Goal: Transaction & Acquisition: Purchase product/service

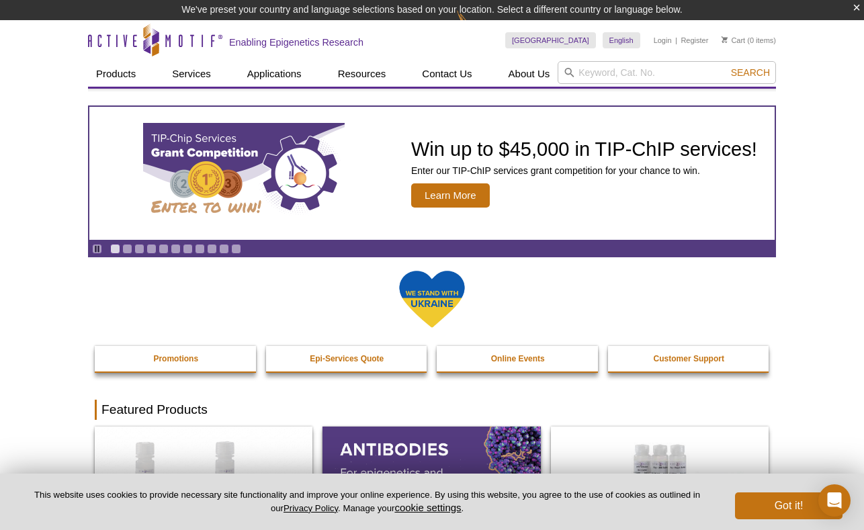
click at [649, 38] on div "United States Australia Austria Belgium Brazil Canada China Czech Republic Denm…" at bounding box center [640, 40] width 271 height 41
click at [659, 38] on link "Login" at bounding box center [663, 40] width 18 height 9
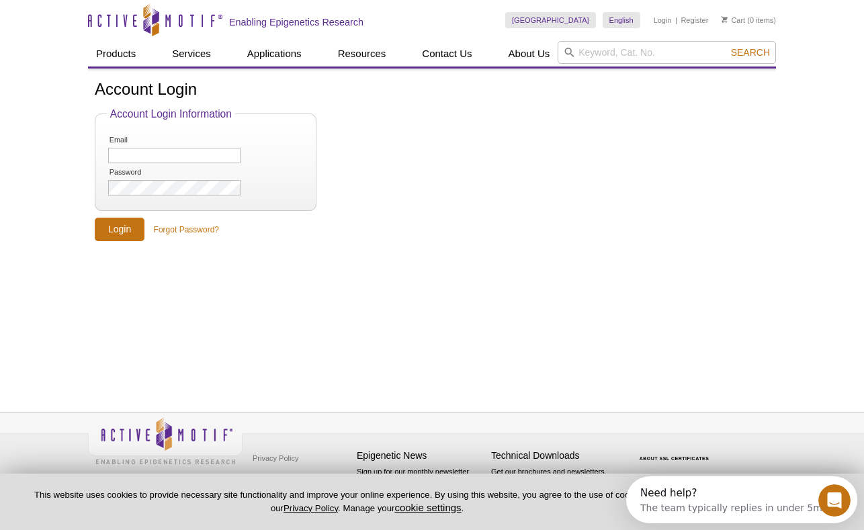
click at [159, 147] on li "Email" at bounding box center [206, 149] width 198 height 30
click at [159, 150] on input "Email" at bounding box center [174, 155] width 132 height 15
type input "biologybusinessoffice@rochester.edu"
click at [130, 233] on input "Login" at bounding box center [120, 230] width 50 height 24
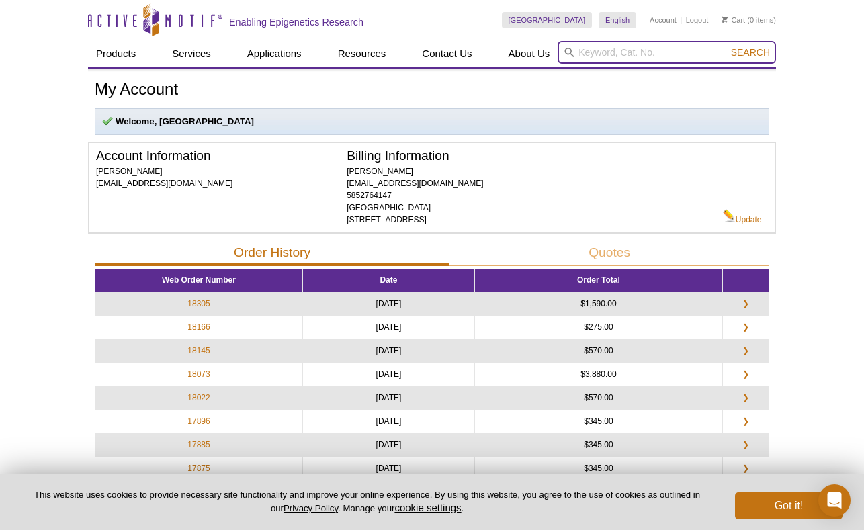
click at [614, 54] on input "search" at bounding box center [667, 52] width 218 height 23
type input "53170"
click at [727, 46] on button "Search" at bounding box center [750, 52] width 47 height 12
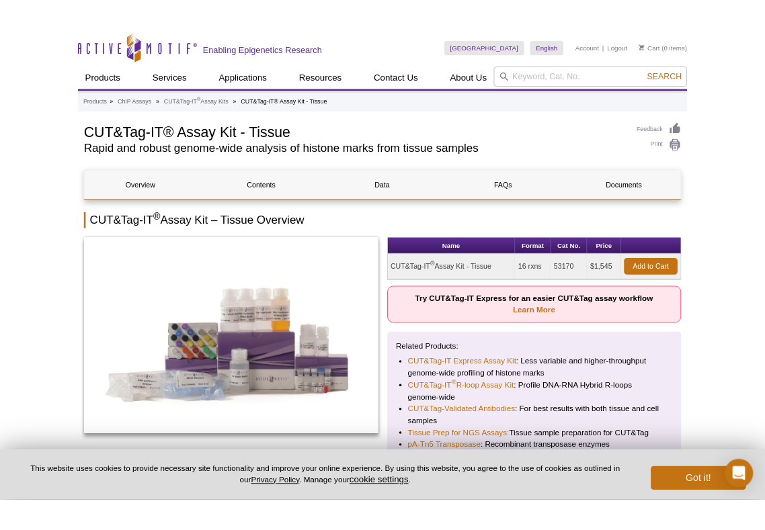
scroll to position [97, 0]
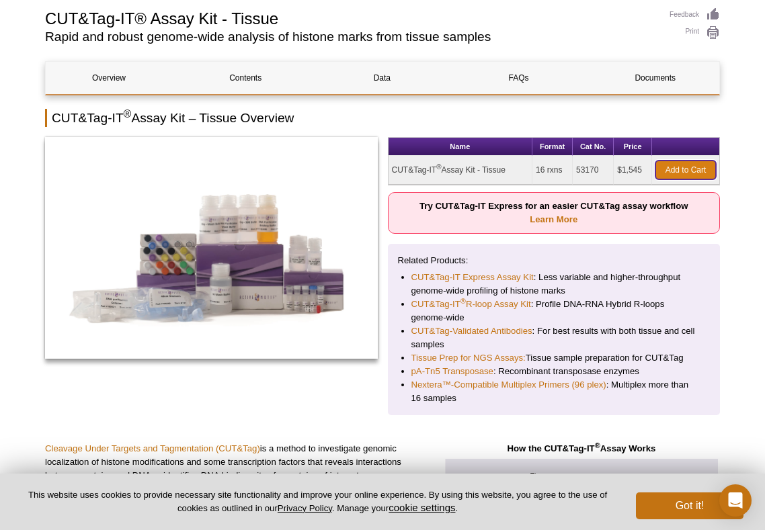
click at [671, 172] on link "Add to Cart" at bounding box center [685, 170] width 60 height 19
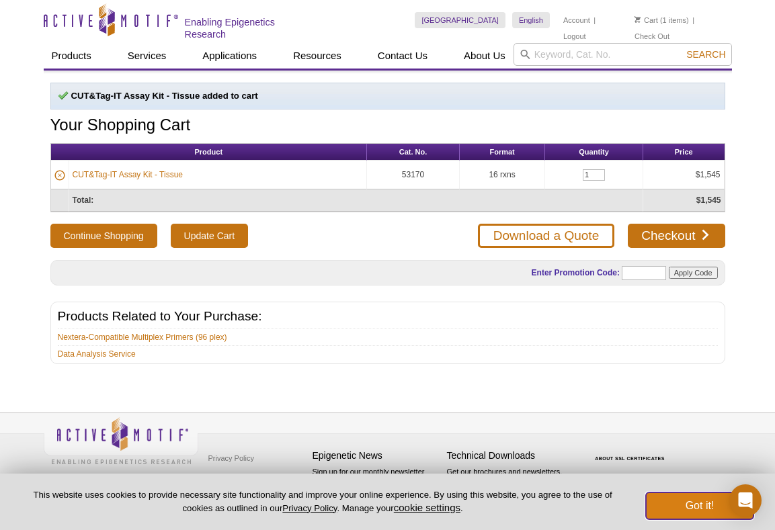
click at [686, 513] on button "Got it!" at bounding box center [700, 506] width 108 height 27
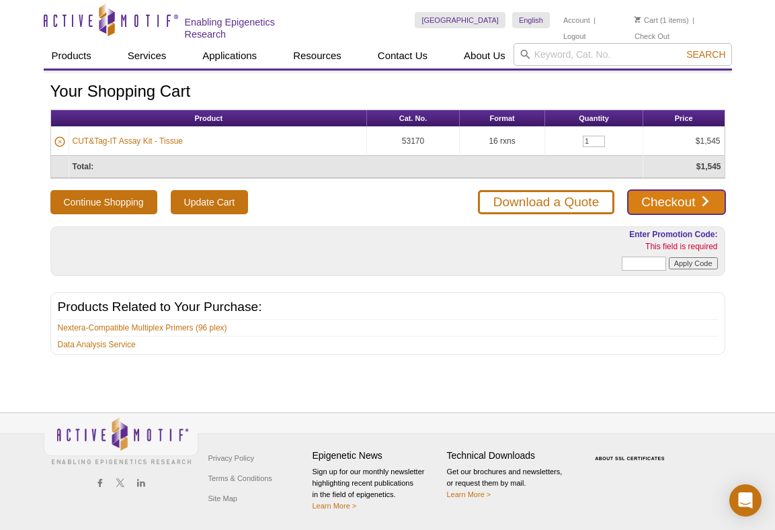
click at [669, 200] on link "Checkout" at bounding box center [676, 202] width 97 height 24
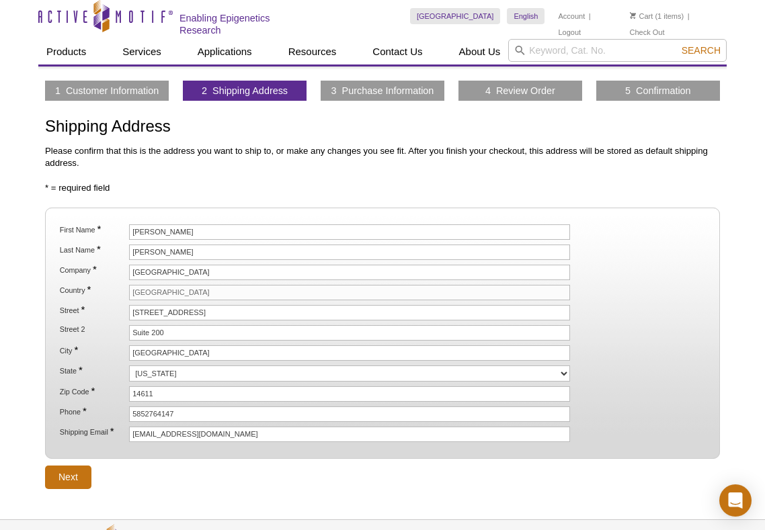
scroll to position [22, 0]
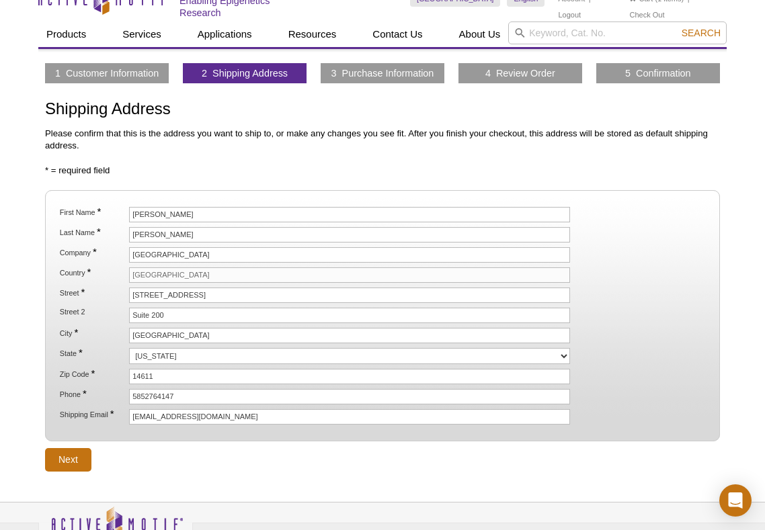
click at [185, 200] on fieldset "First Name * Nathan Last Name * Hodge Company * University of Rochester Country…" at bounding box center [382, 315] width 675 height 251
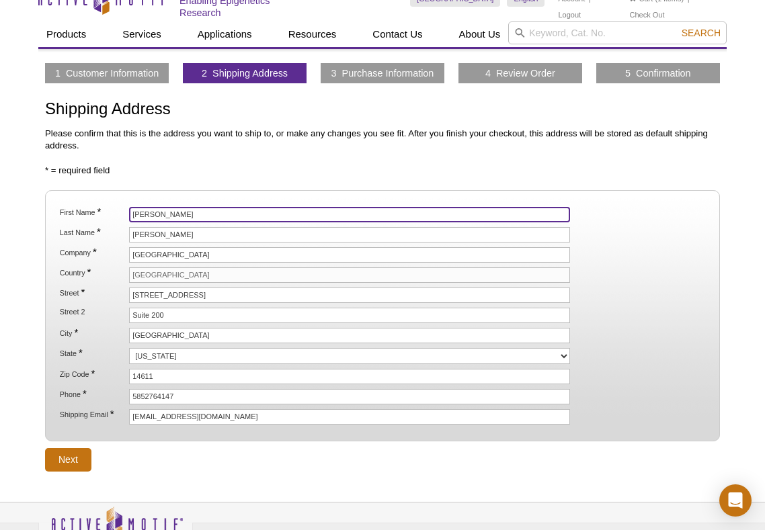
drag, startPoint x: 191, startPoint y: 214, endPoint x: 104, endPoint y: 212, distance: 86.7
click at [104, 212] on li "First Name * Nathan" at bounding box center [382, 214] width 648 height 15
drag, startPoint x: 180, startPoint y: 213, endPoint x: 99, endPoint y: 214, distance: 81.3
click at [129, 214] on input "Nathan" at bounding box center [349, 214] width 441 height 15
type input "Dr. Gorbunova/"
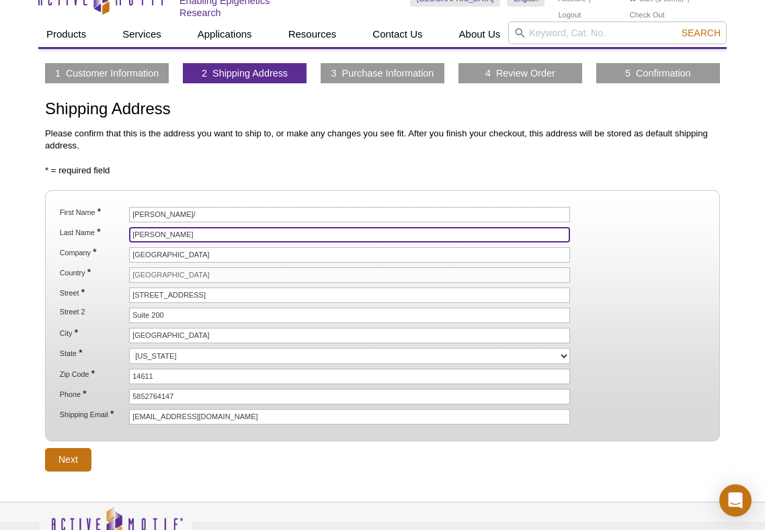
type input "Ali"
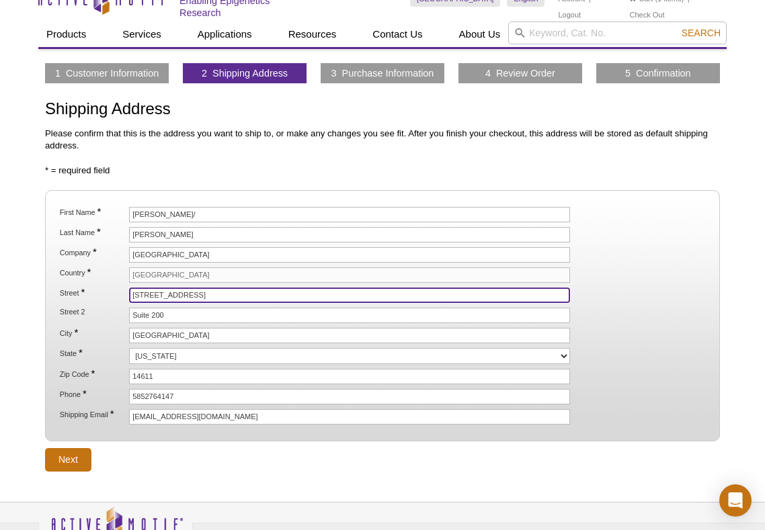
type input "120 Trustee Rd."
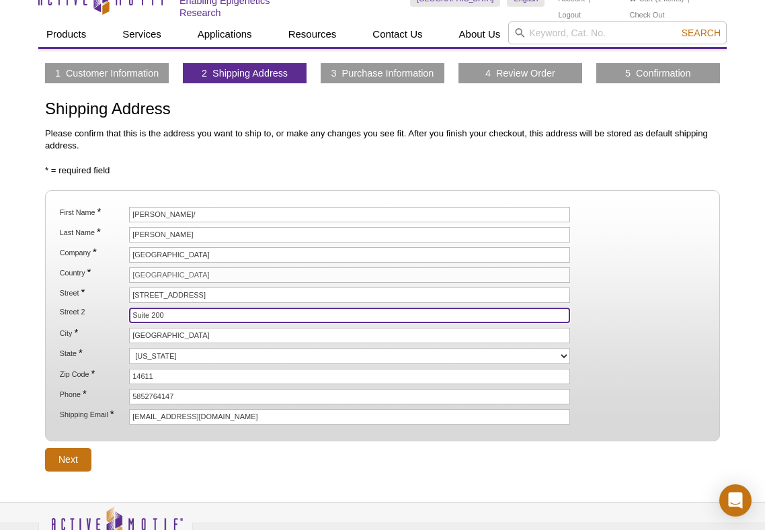
type input "213 Hutchison Hall River Campus, Biology Dept."
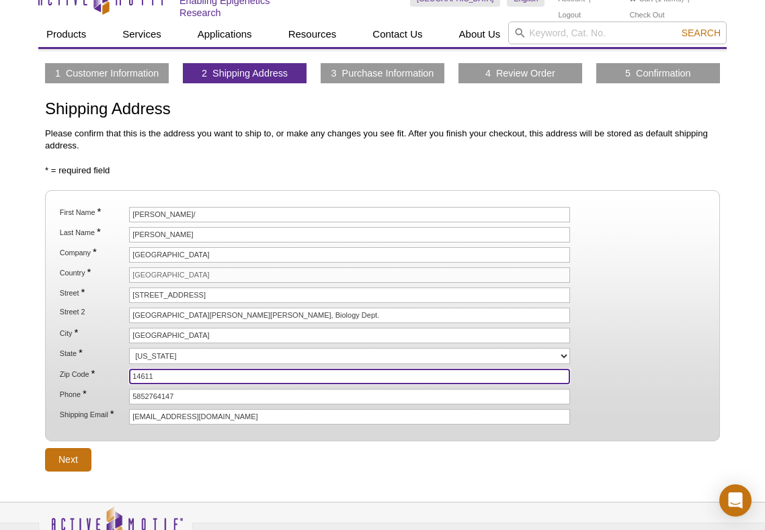
type input "14627"
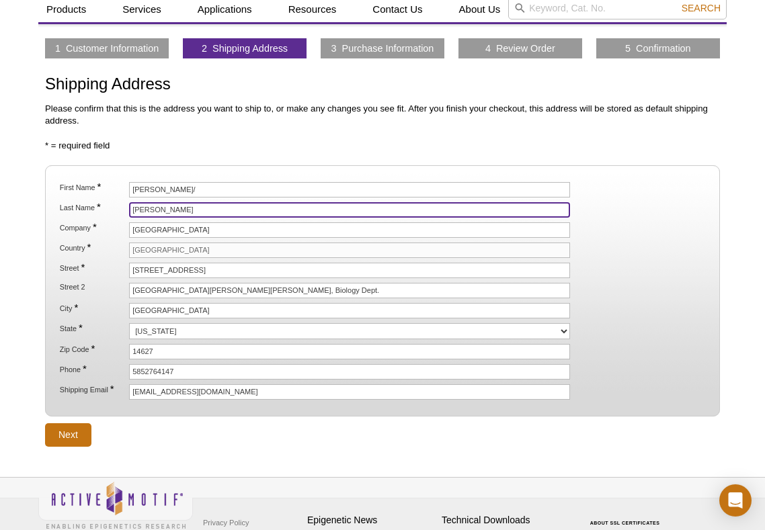
scroll to position [54, 0]
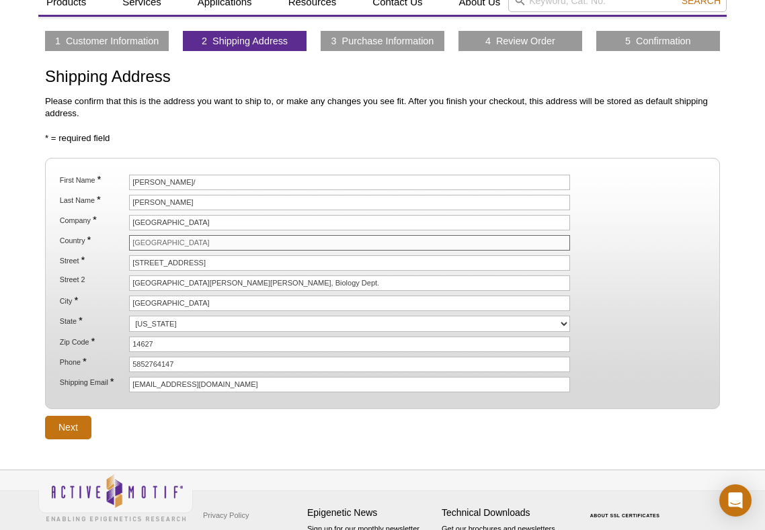
click at [229, 249] on input "[GEOGRAPHIC_DATA]" at bounding box center [349, 242] width 441 height 15
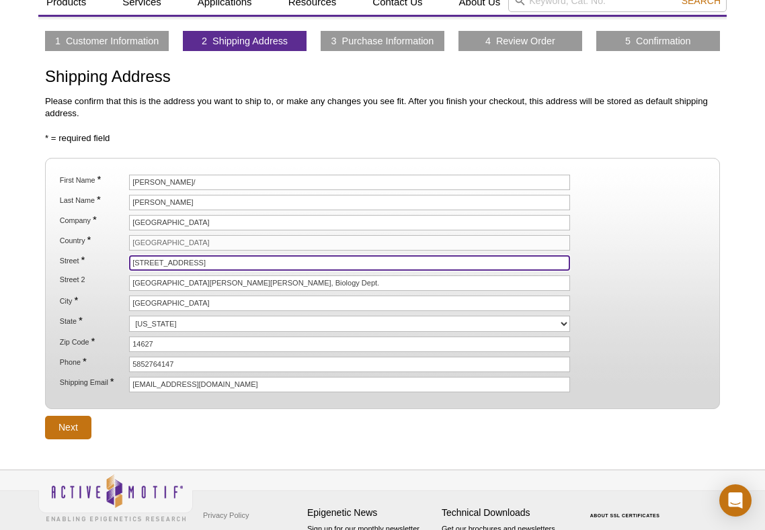
drag, startPoint x: 160, startPoint y: 262, endPoint x: 94, endPoint y: 259, distance: 66.0
click at [129, 263] on input "120 Trustee Rd." at bounding box center [349, 262] width 441 height 15
type input "213"
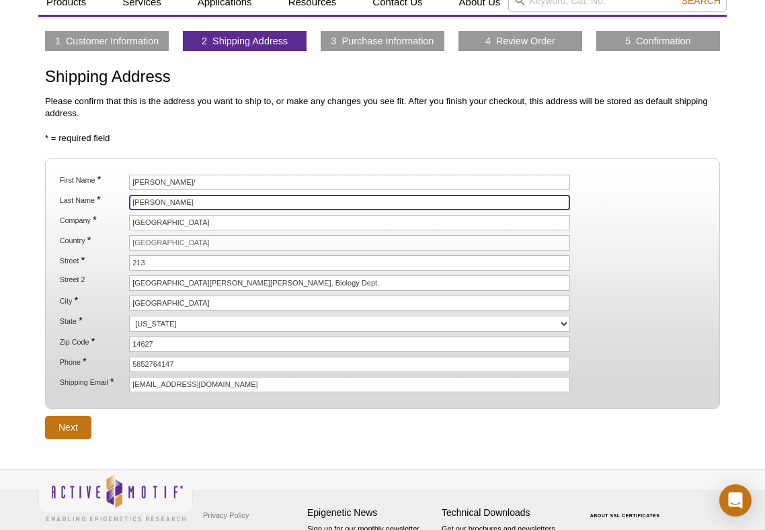
type input "Gorbunova/Ali"
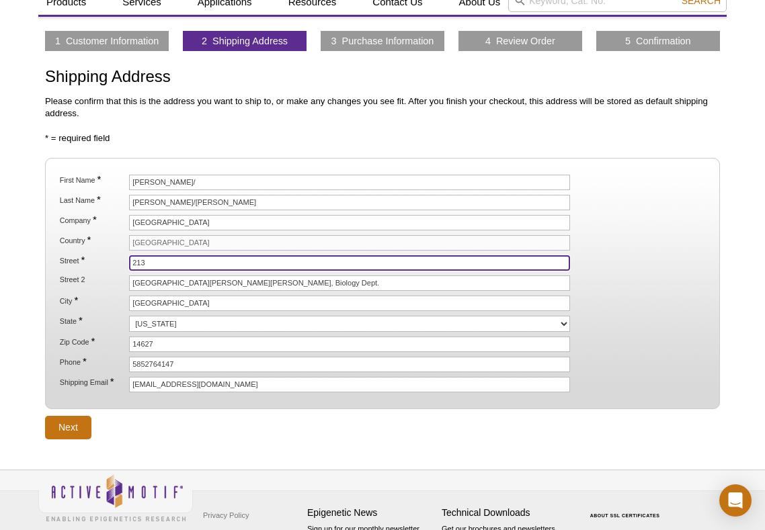
type input "213 Hutchison Hall"
type input "River Campus, Biology Dept. Attn: Dr. Gorbunova/Ali Attn: Dr. Gorbunova/Ali"
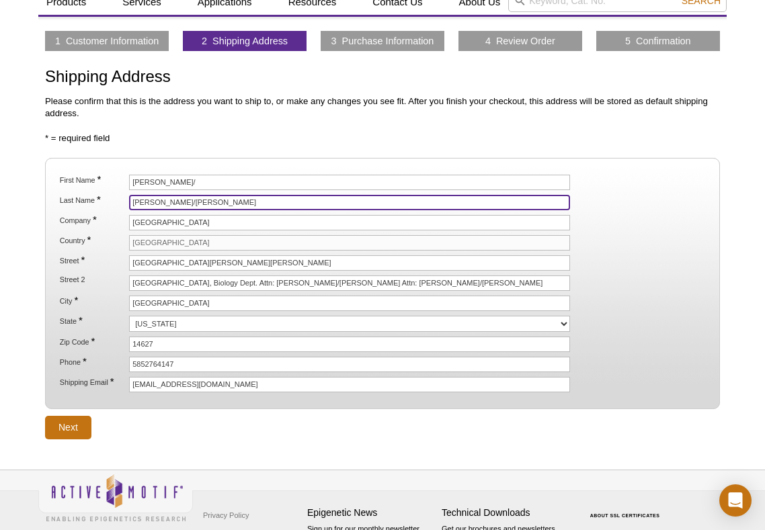
drag, startPoint x: 171, startPoint y: 203, endPoint x: 103, endPoint y: 203, distance: 67.9
click at [129, 203] on input "Gorbunova/Ali" at bounding box center [349, 202] width 441 height 15
type input "Ali"
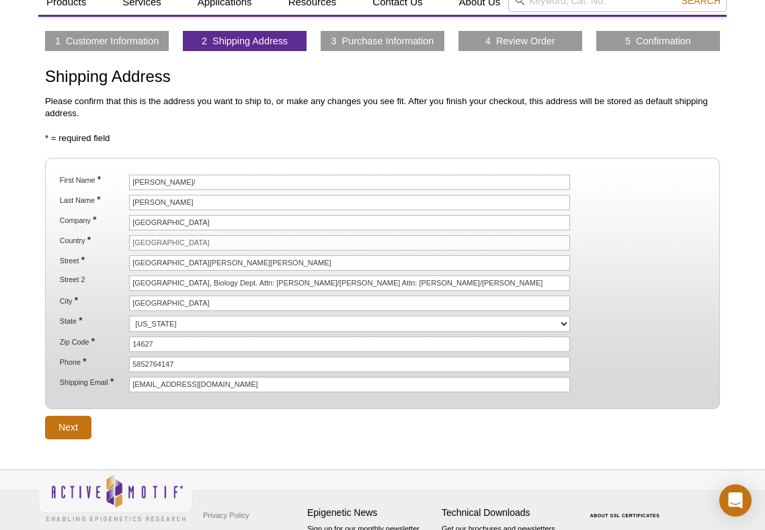
click at [644, 197] on li "Last Name * Ali" at bounding box center [382, 202] width 648 height 15
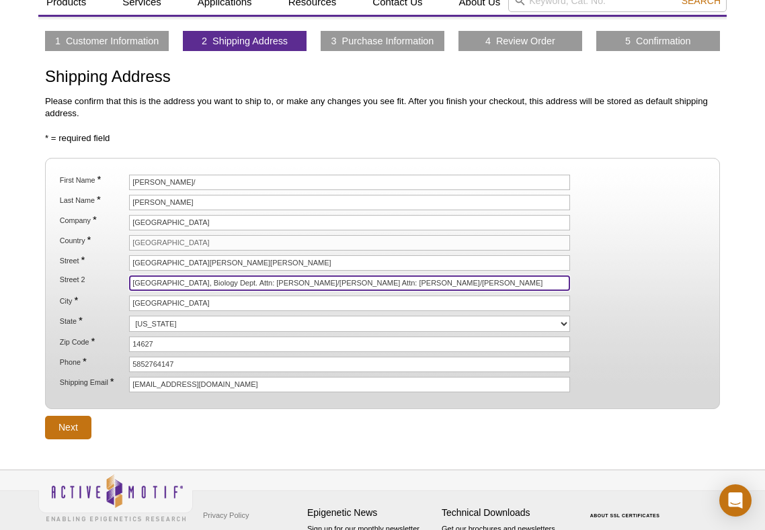
drag, startPoint x: 231, startPoint y: 287, endPoint x: 431, endPoint y: 286, distance: 201.0
click at [425, 288] on input "River Campus, Biology Dept. Attn: Dr. Gorbunova/Ali Attn: Dr. Gorbunova/Ali" at bounding box center [349, 283] width 441 height 15
type input "River Campus, Biology Dept."
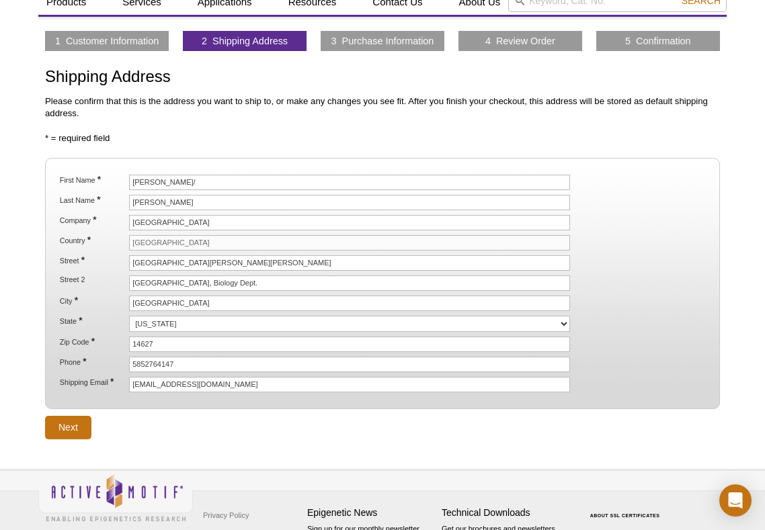
click at [723, 308] on div "1 Customer Information 2 Shipping Address 3 Purchase Information 4 Review Order…" at bounding box center [382, 235] width 688 height 409
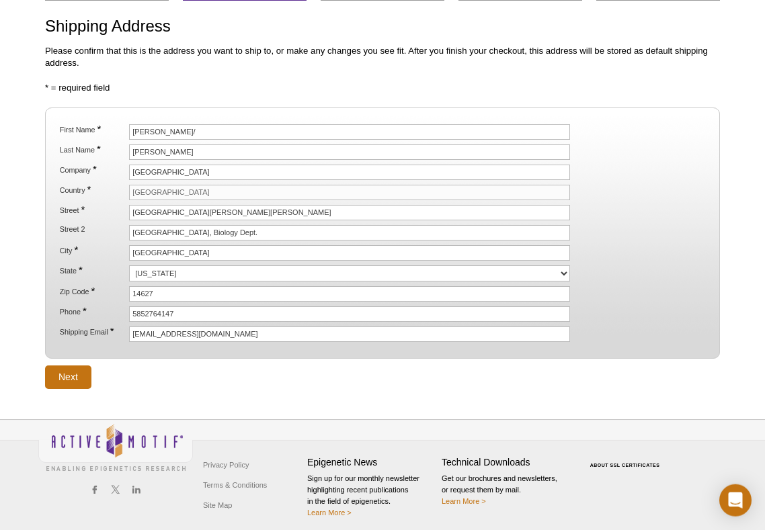
scroll to position [111, 0]
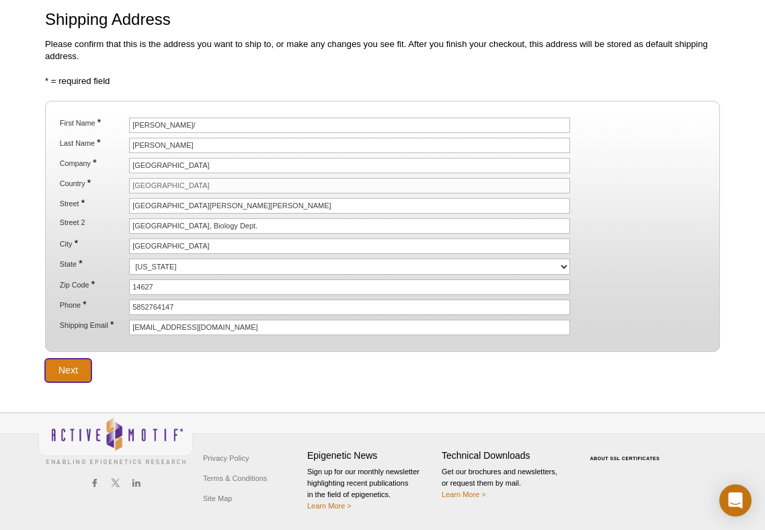
click at [67, 372] on input "Next" at bounding box center [68, 371] width 46 height 24
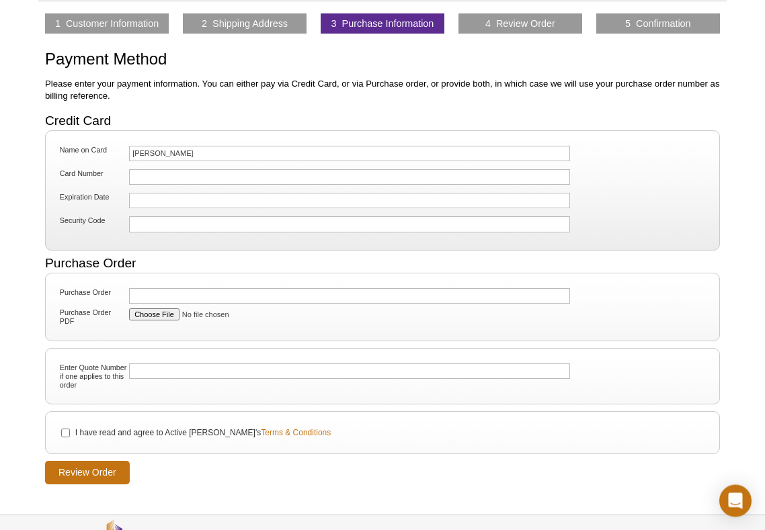
scroll to position [75, 0]
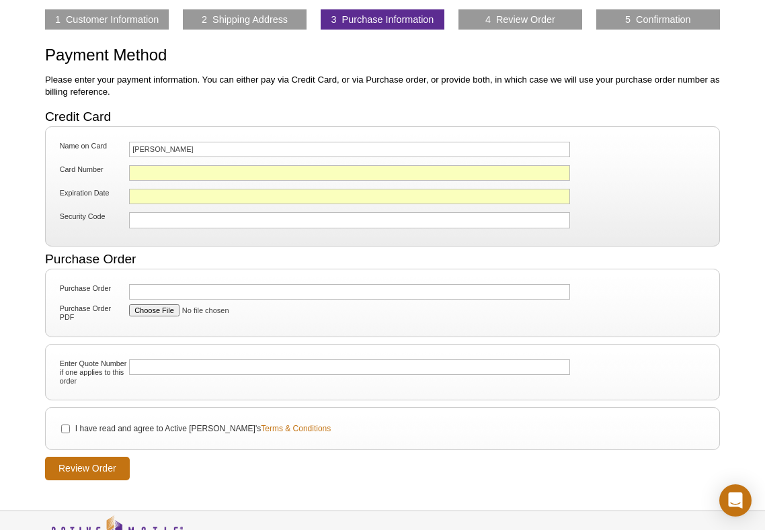
drag, startPoint x: 659, startPoint y: 181, endPoint x: 419, endPoint y: 185, distance: 240.0
click at [658, 182] on li "Card Number" at bounding box center [382, 175] width 651 height 22
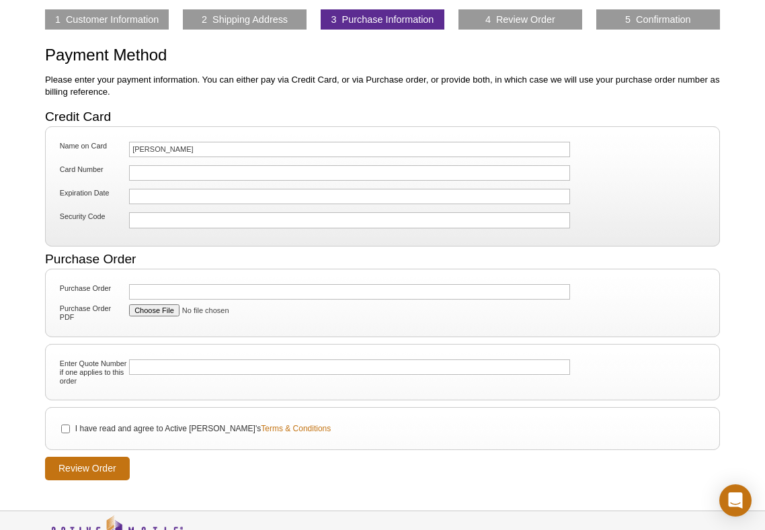
click at [277, 302] on ol "Purchase Order Purchase Order PDF" at bounding box center [382, 303] width 651 height 40
click at [164, 225] on div at bounding box center [349, 219] width 441 height 15
click at [67, 430] on input "I have read and agree to Active [PERSON_NAME]'s Terms & Conditions" at bounding box center [65, 429] width 9 height 9
checkbox input "true"
click at [97, 467] on input "Review Order" at bounding box center [87, 469] width 85 height 24
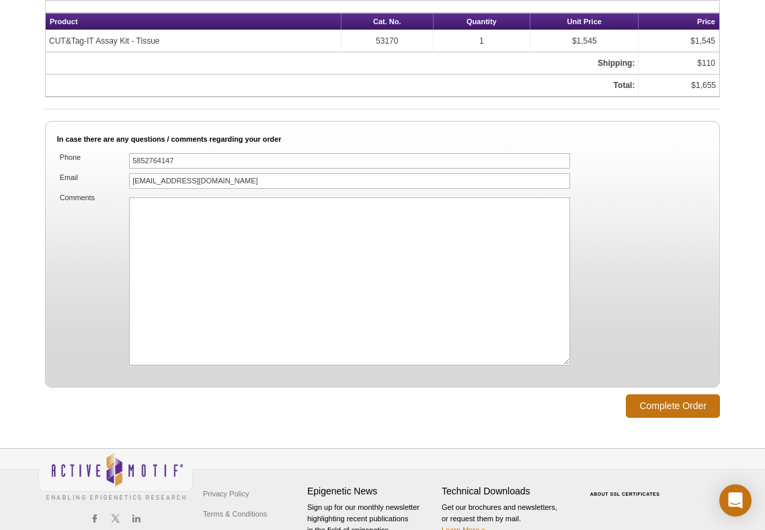
scroll to position [915, 0]
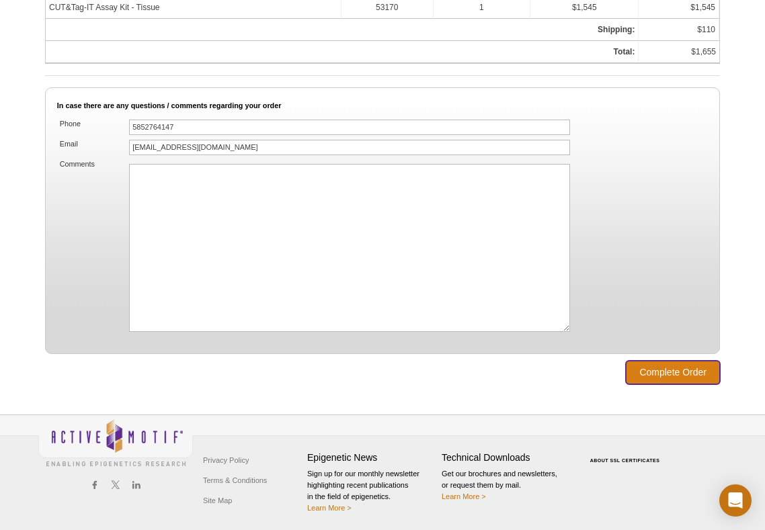
drag, startPoint x: 675, startPoint y: 376, endPoint x: 173, endPoint y: 384, distance: 502.8
click at [675, 376] on input "Complete Order" at bounding box center [673, 373] width 94 height 24
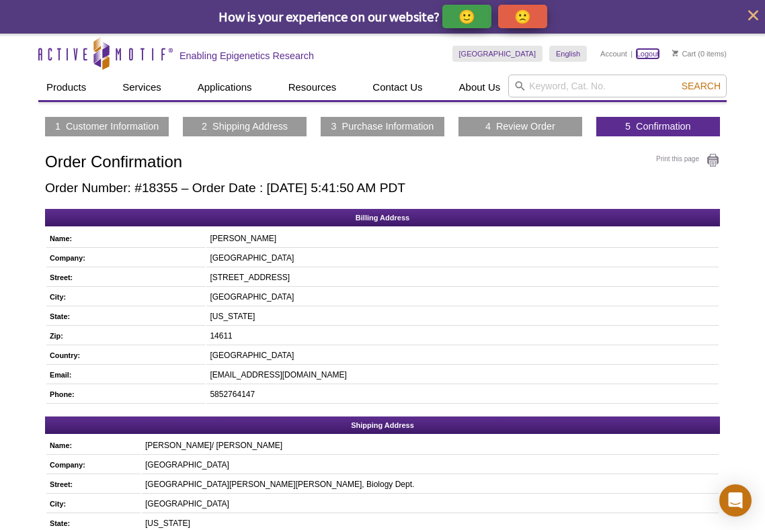
click at [654, 56] on link "Logout" at bounding box center [647, 53] width 23 height 9
